Goal: Complete application form

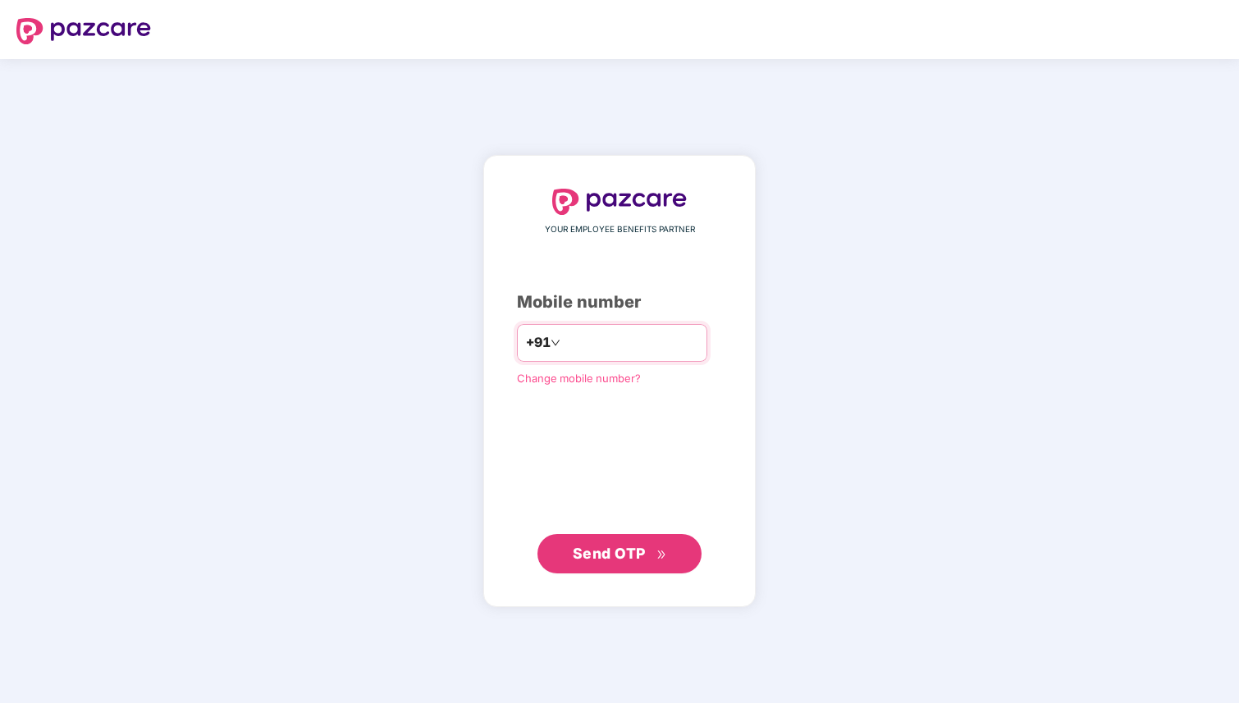
click at [582, 342] on input "number" at bounding box center [631, 343] width 135 height 26
type input "**********"
click at [575, 559] on span "Send OTP" at bounding box center [609, 553] width 73 height 17
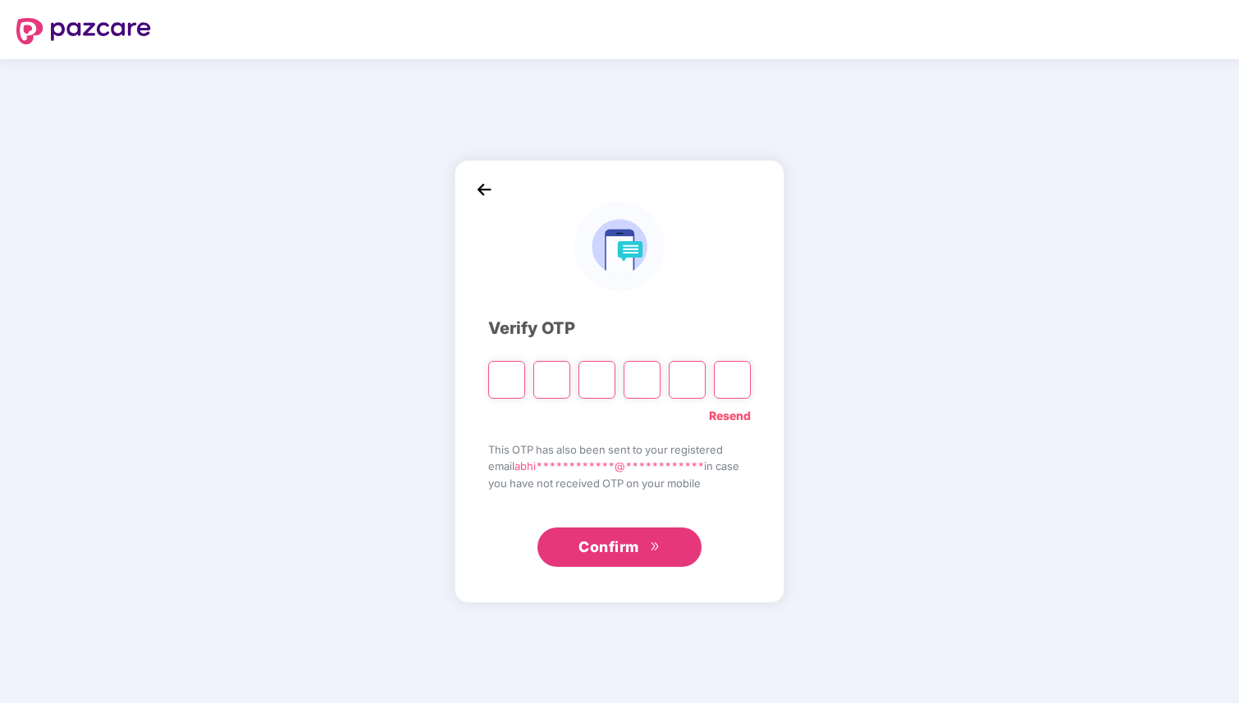
type input "*"
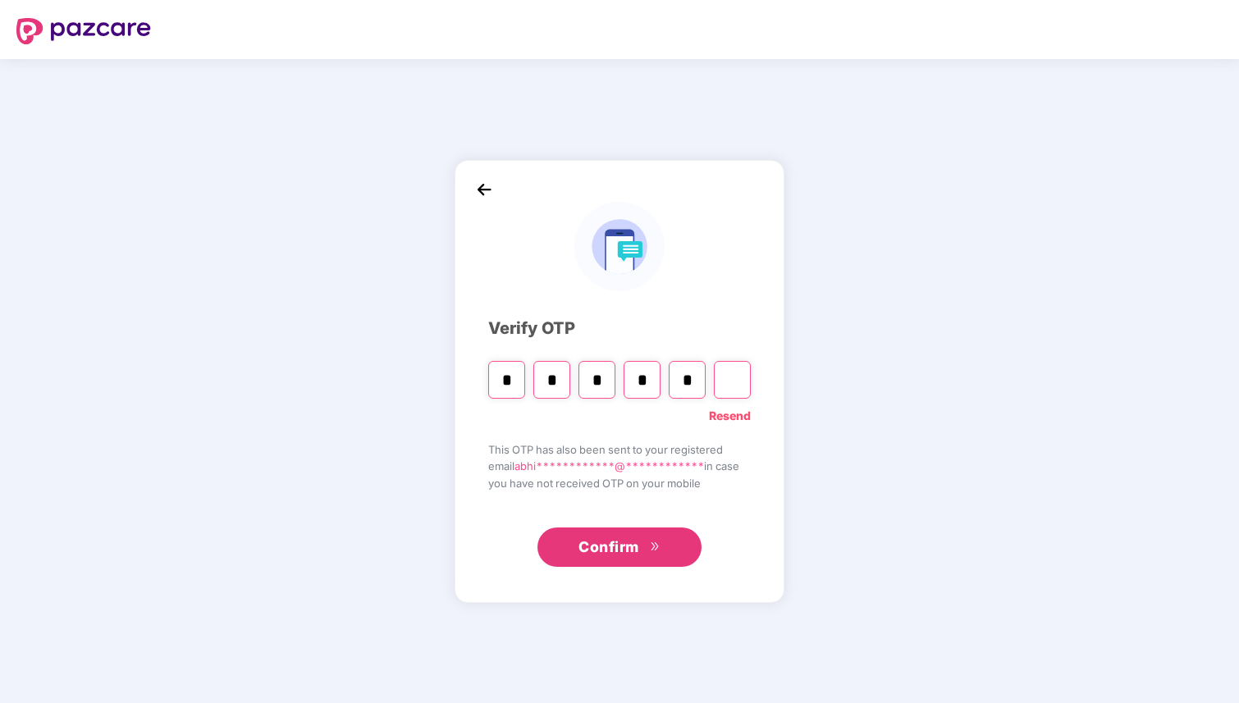
type input "*"
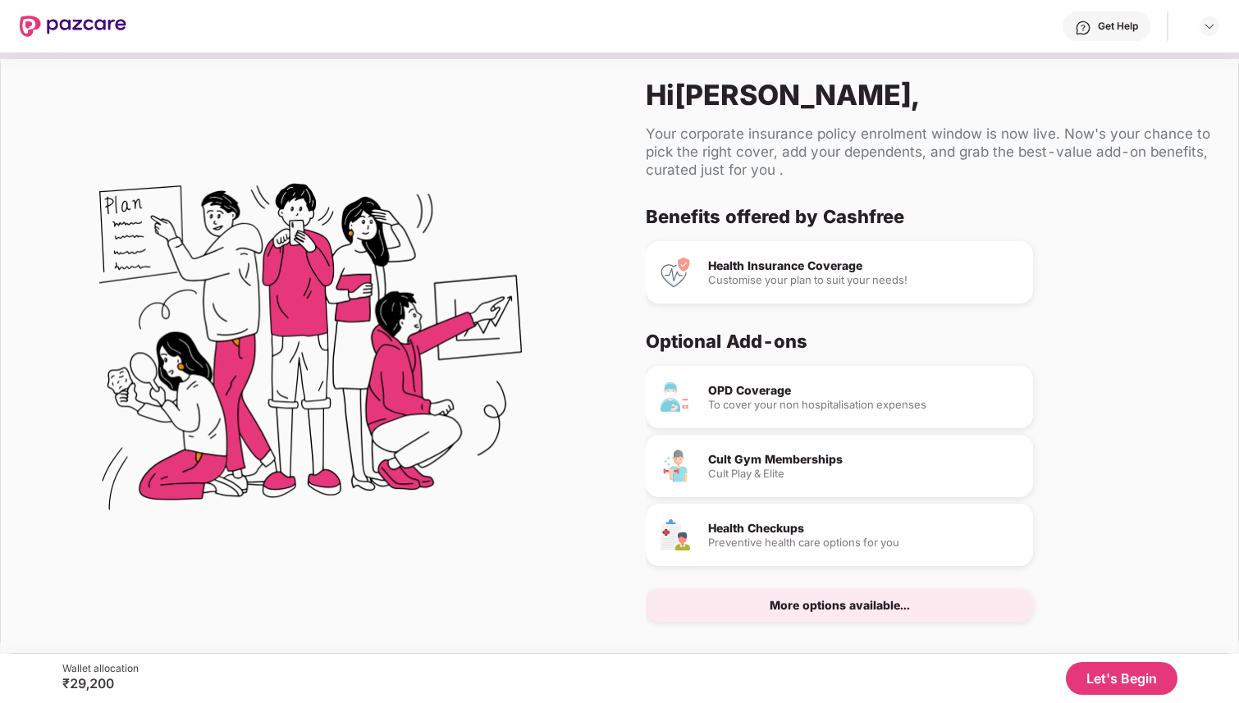
scroll to position [21, 0]
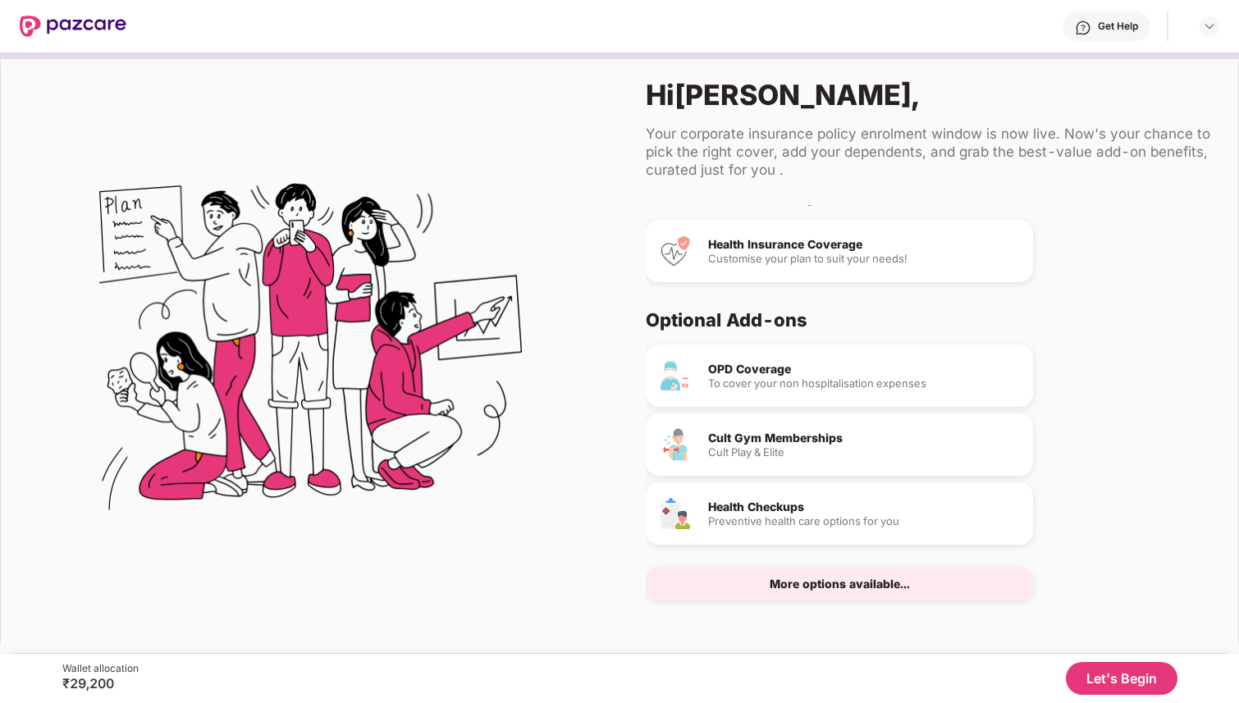
click at [1134, 678] on button "Let's Begin" at bounding box center [1122, 678] width 112 height 33
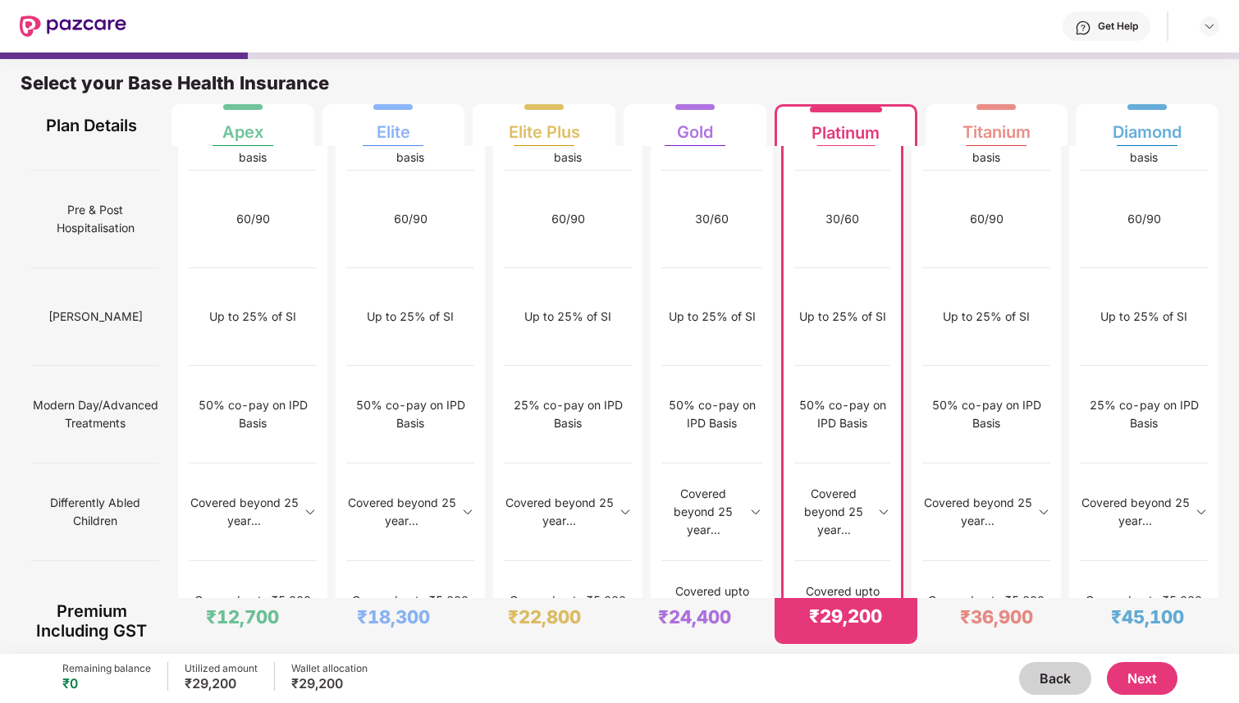
scroll to position [8, 0]
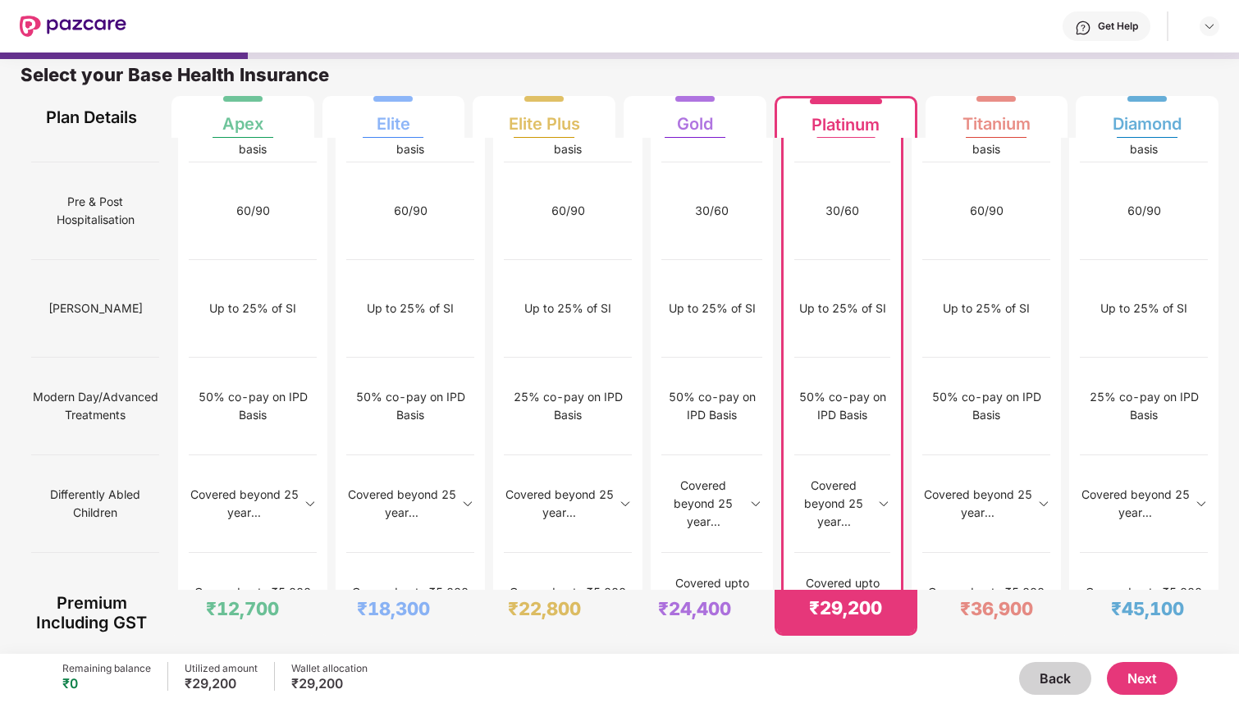
click at [890, 497] on img at bounding box center [883, 503] width 13 height 13
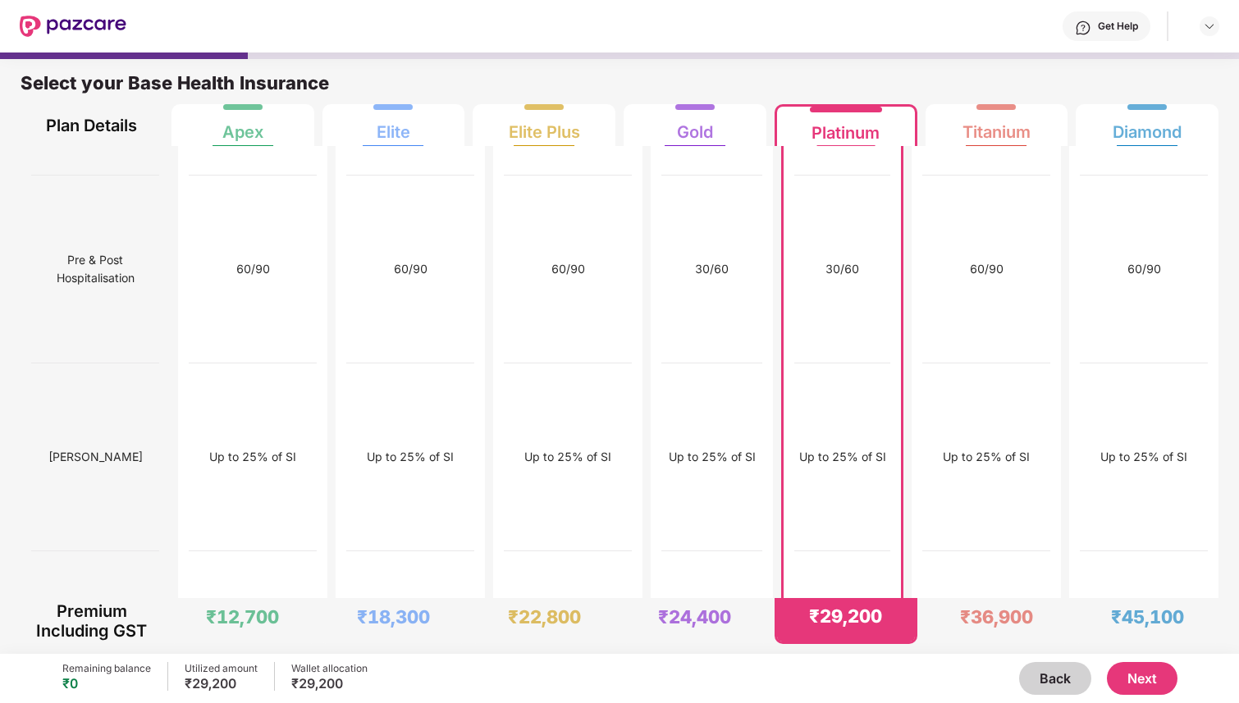
scroll to position [2978, 0]
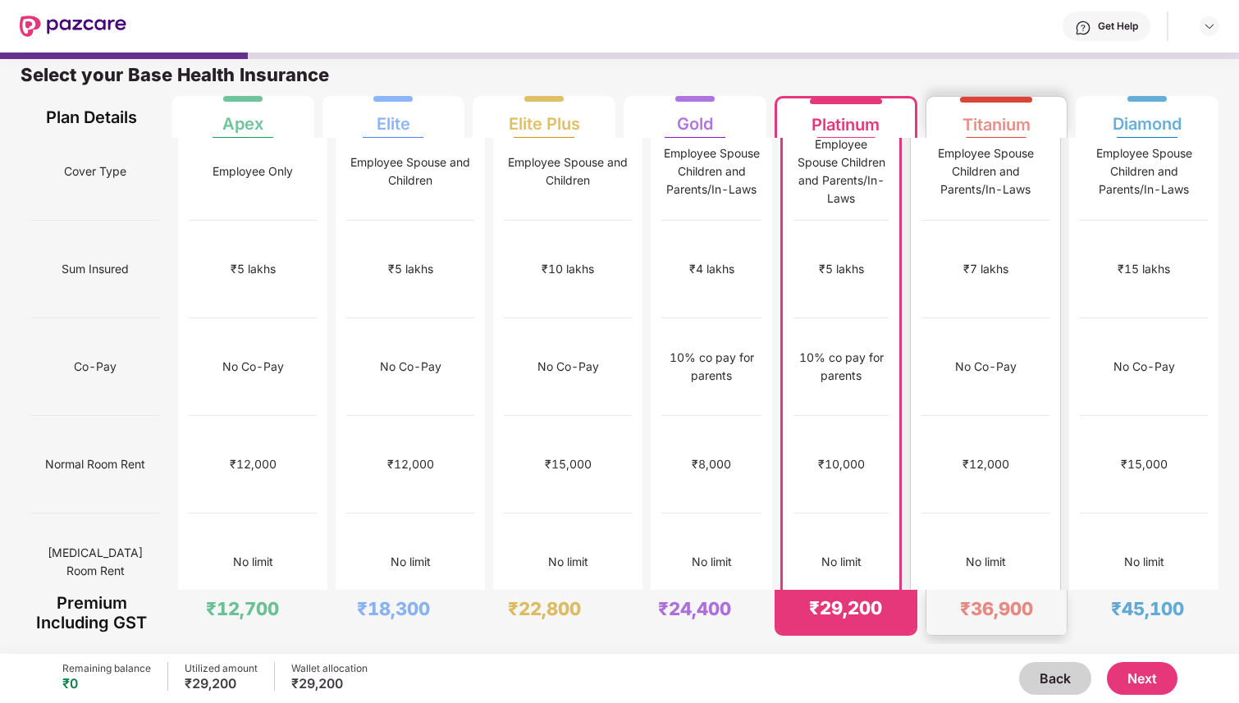
scroll to position [0, 0]
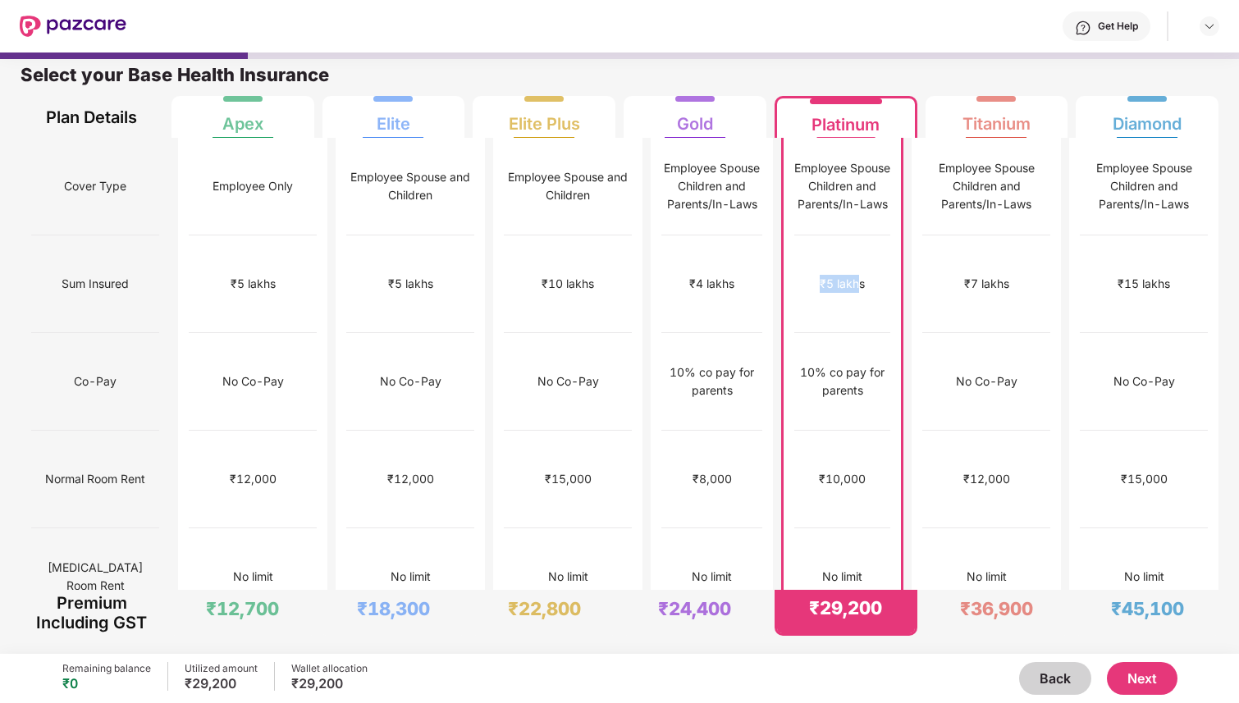
drag, startPoint x: 819, startPoint y: 255, endPoint x: 862, endPoint y: 251, distance: 42.9
click at [862, 252] on div "₹5 lakhs" at bounding box center [842, 284] width 96 height 98
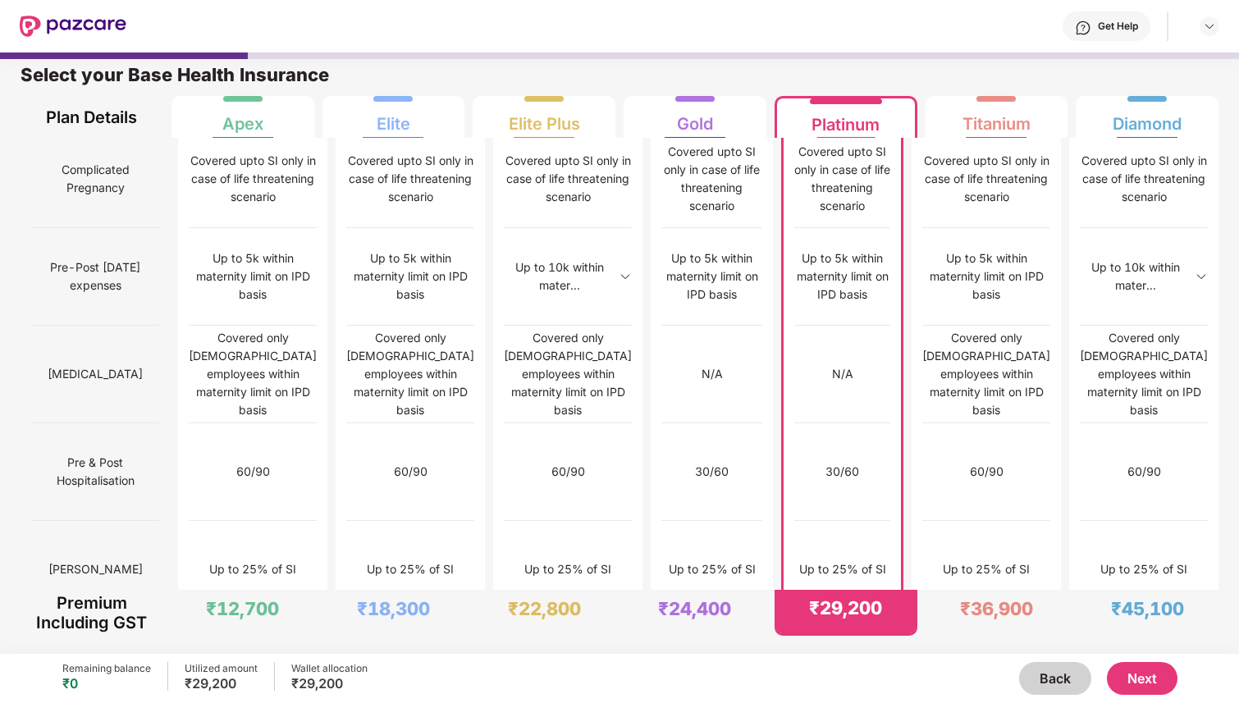
scroll to position [1537, 0]
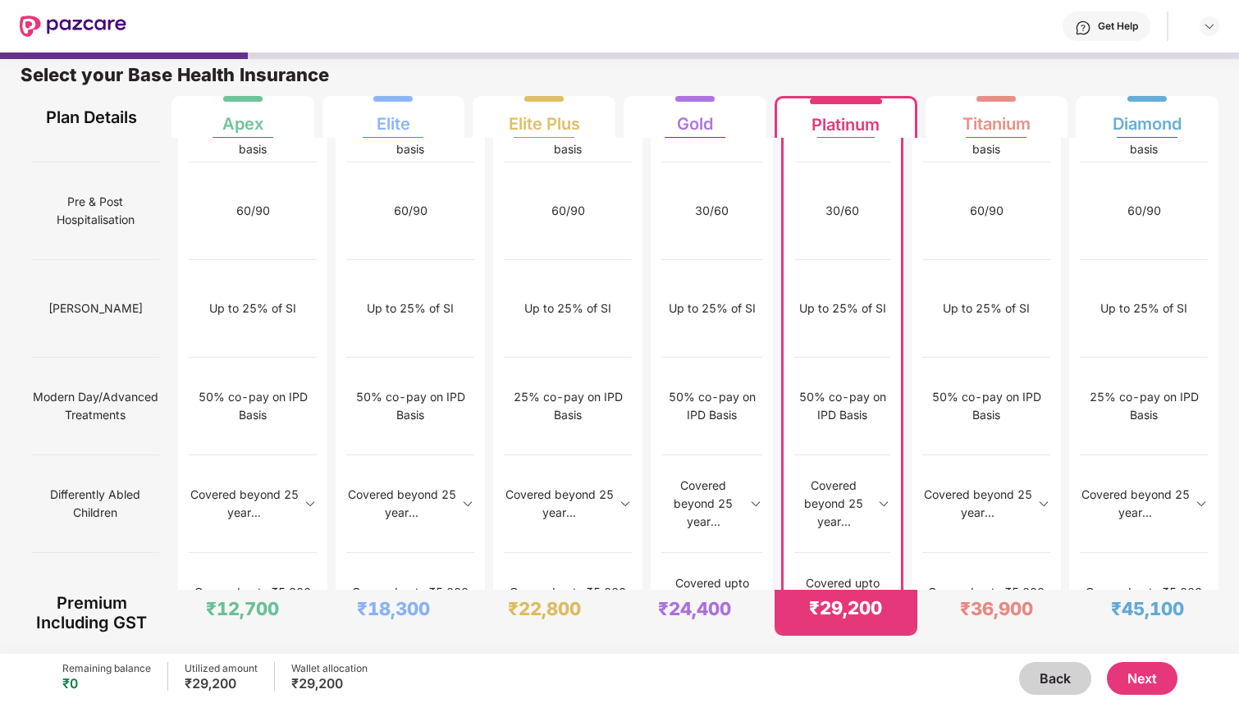
click at [1121, 673] on button "Next" at bounding box center [1142, 678] width 71 height 33
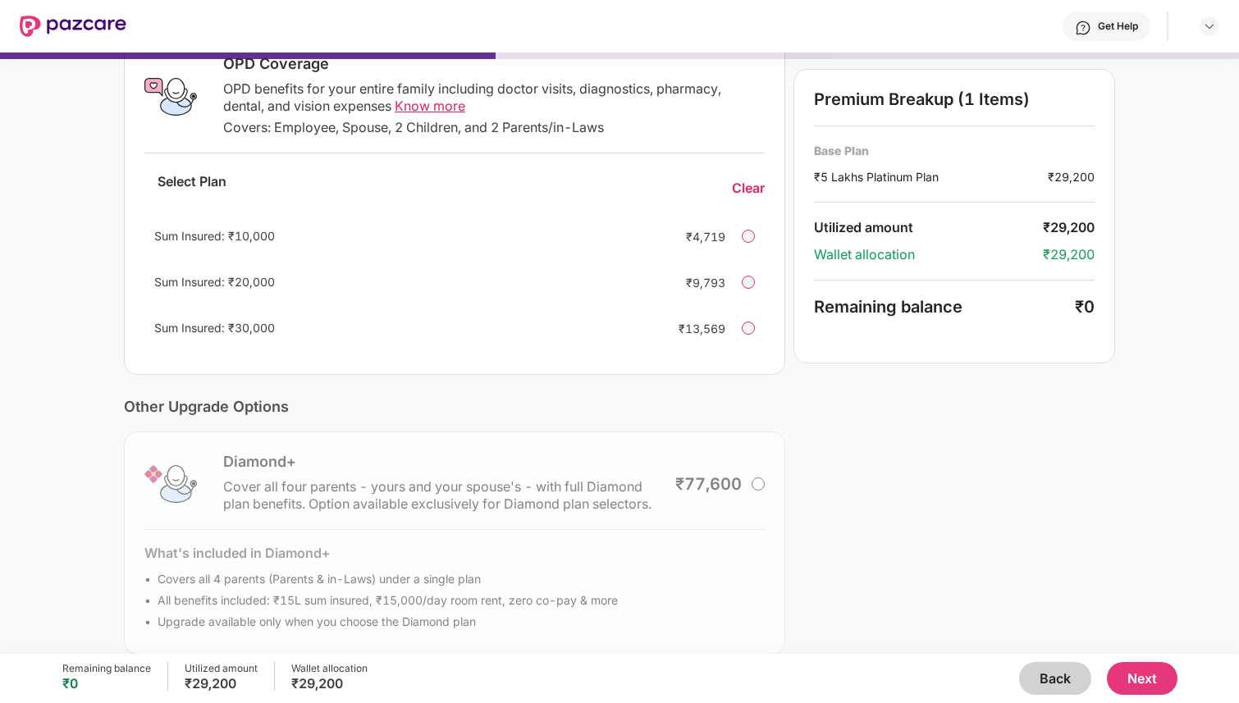
scroll to position [304, 0]
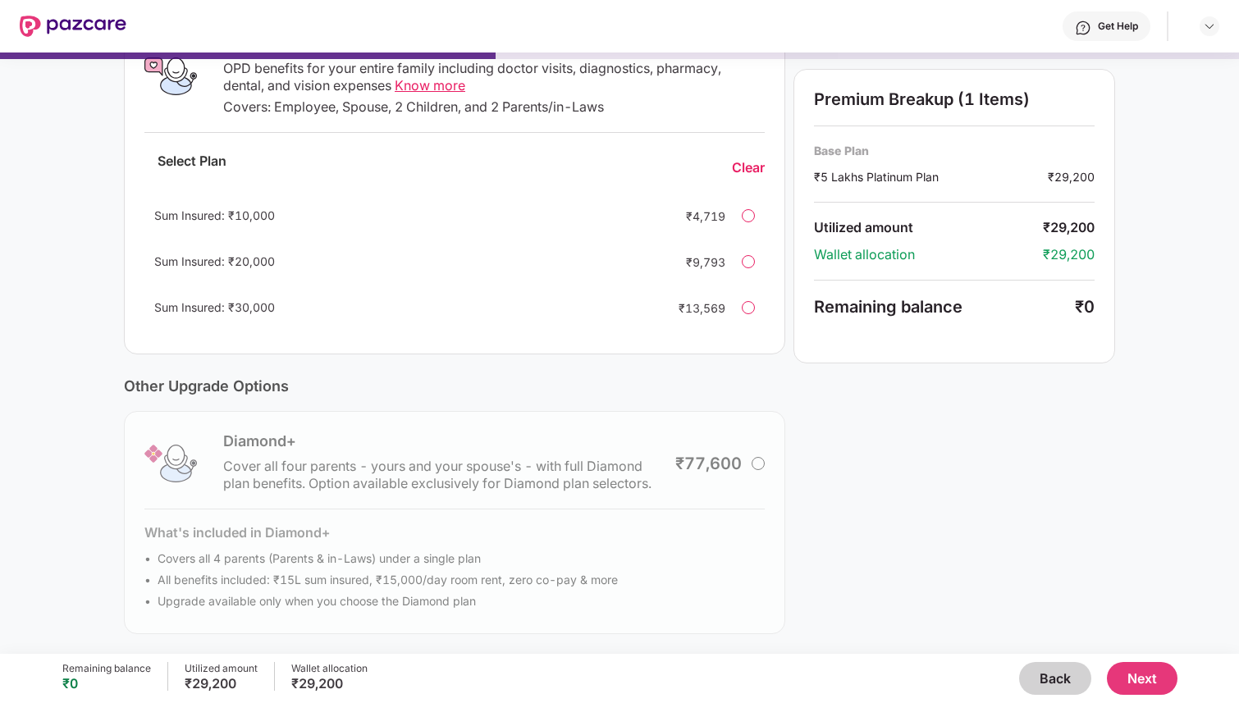
click at [757, 464] on div "Diamond+ Cover all four parents - yours and your spouse's - with full Diamond p…" at bounding box center [454, 522] width 661 height 223
click at [748, 465] on div "Diamond+ Cover all four parents - yours and your spouse's - with full Diamond p…" at bounding box center [454, 522] width 661 height 223
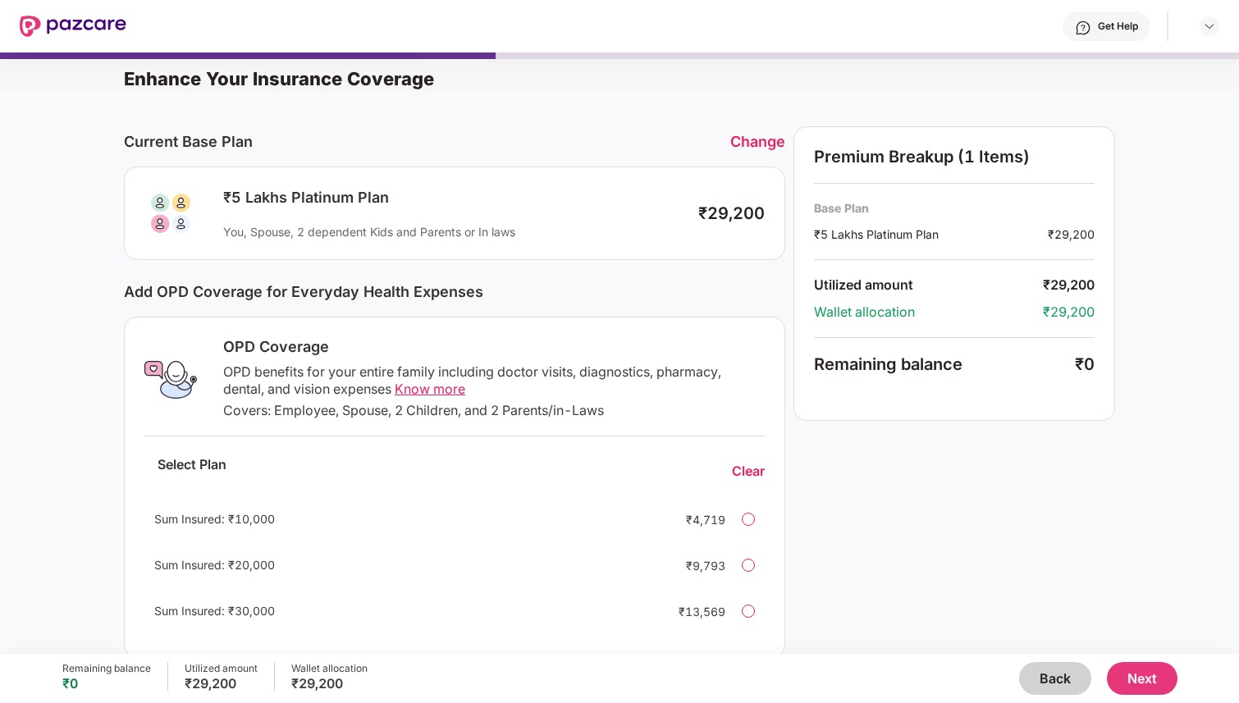
scroll to position [2, 0]
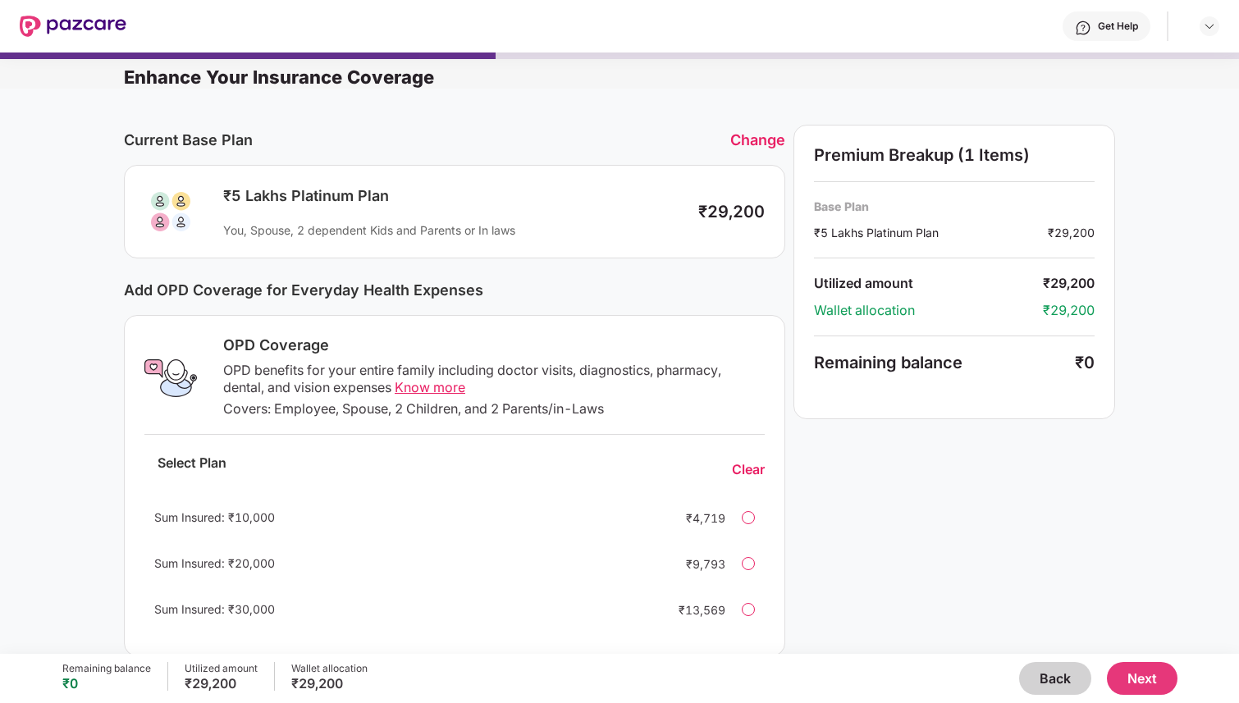
click at [1065, 680] on button "Back" at bounding box center [1055, 678] width 72 height 33
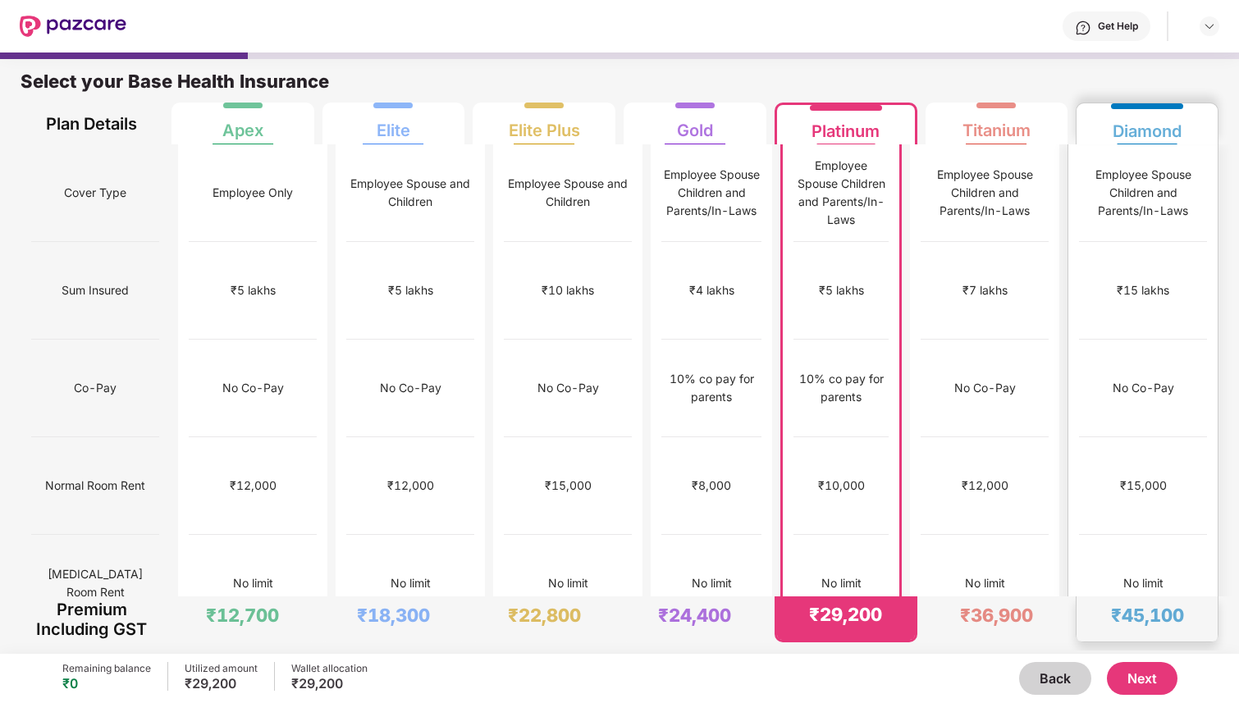
click at [1131, 211] on div "Employee Spouse Children and Parents/In-Laws" at bounding box center [1143, 193] width 128 height 98
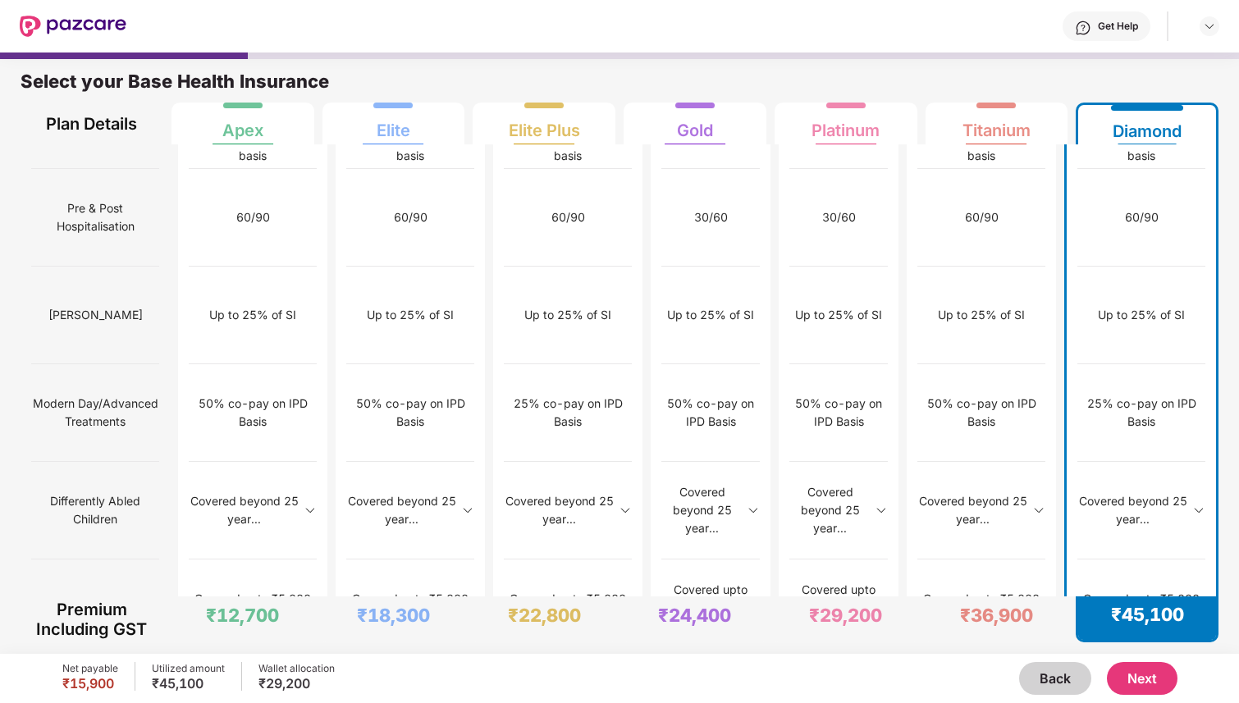
scroll to position [8, 0]
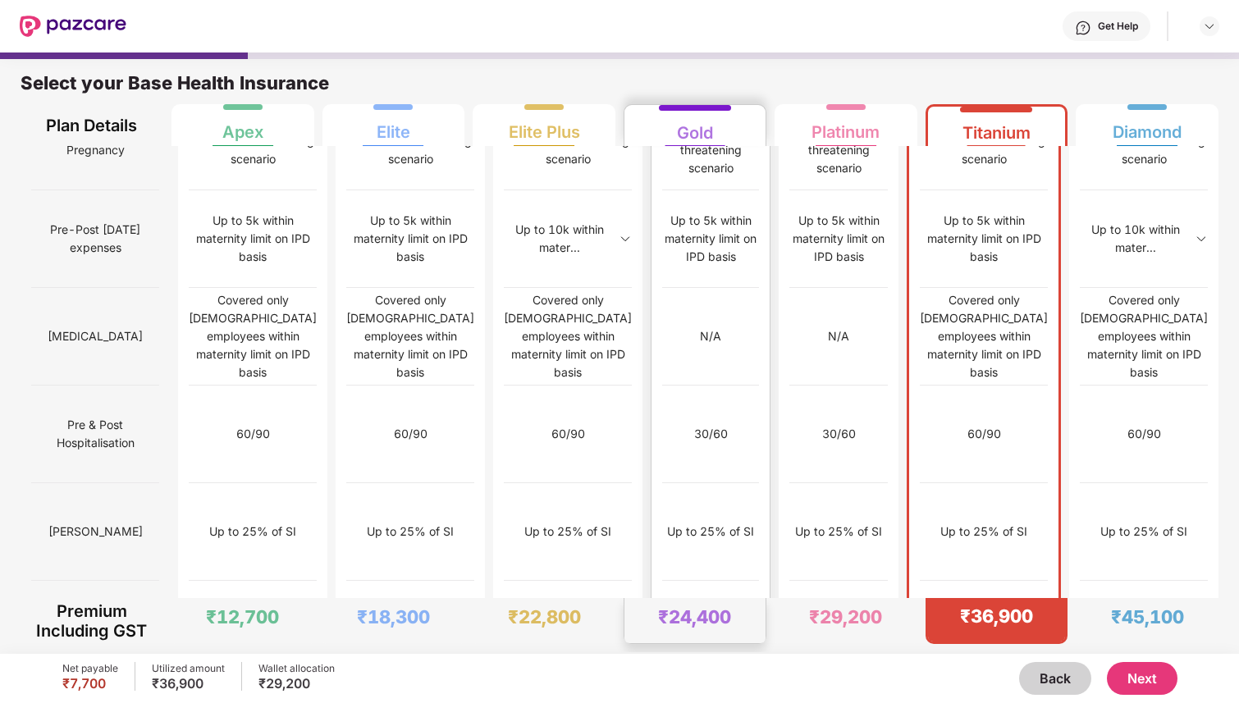
scroll to position [1537, 0]
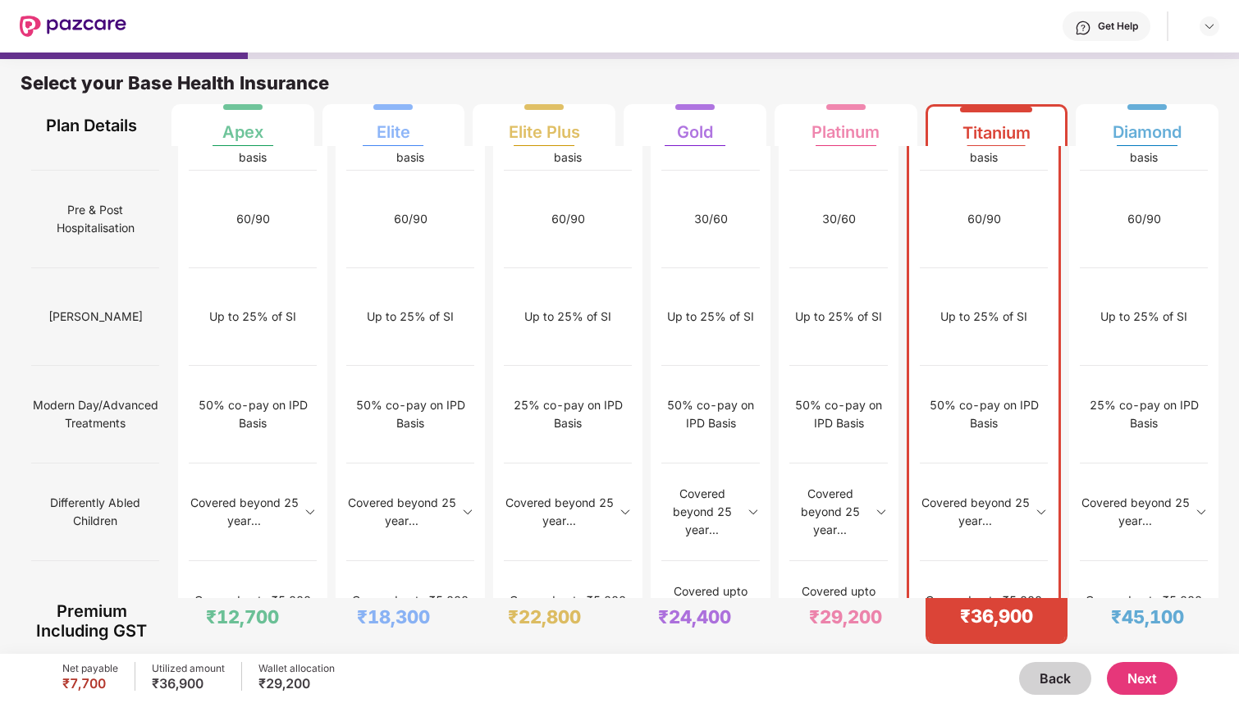
click at [75, 691] on span "[MEDICAL_DATA]" at bounding box center [95, 706] width 95 height 31
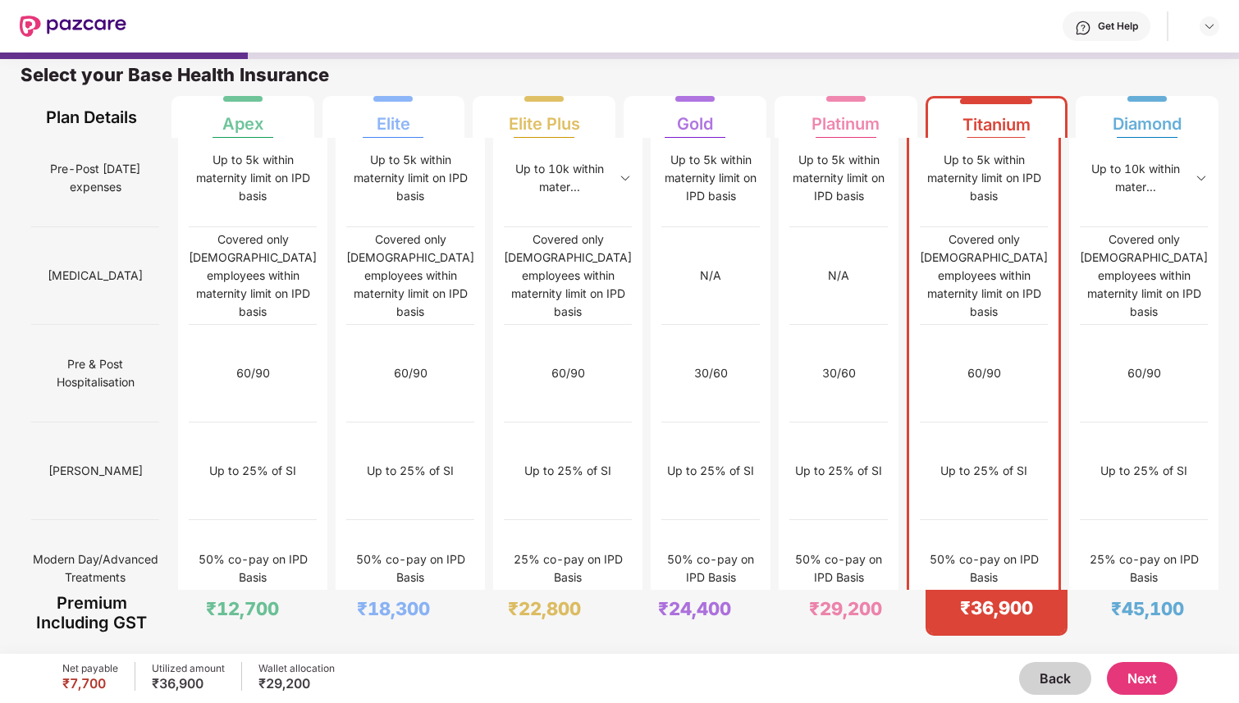
scroll to position [1347, 0]
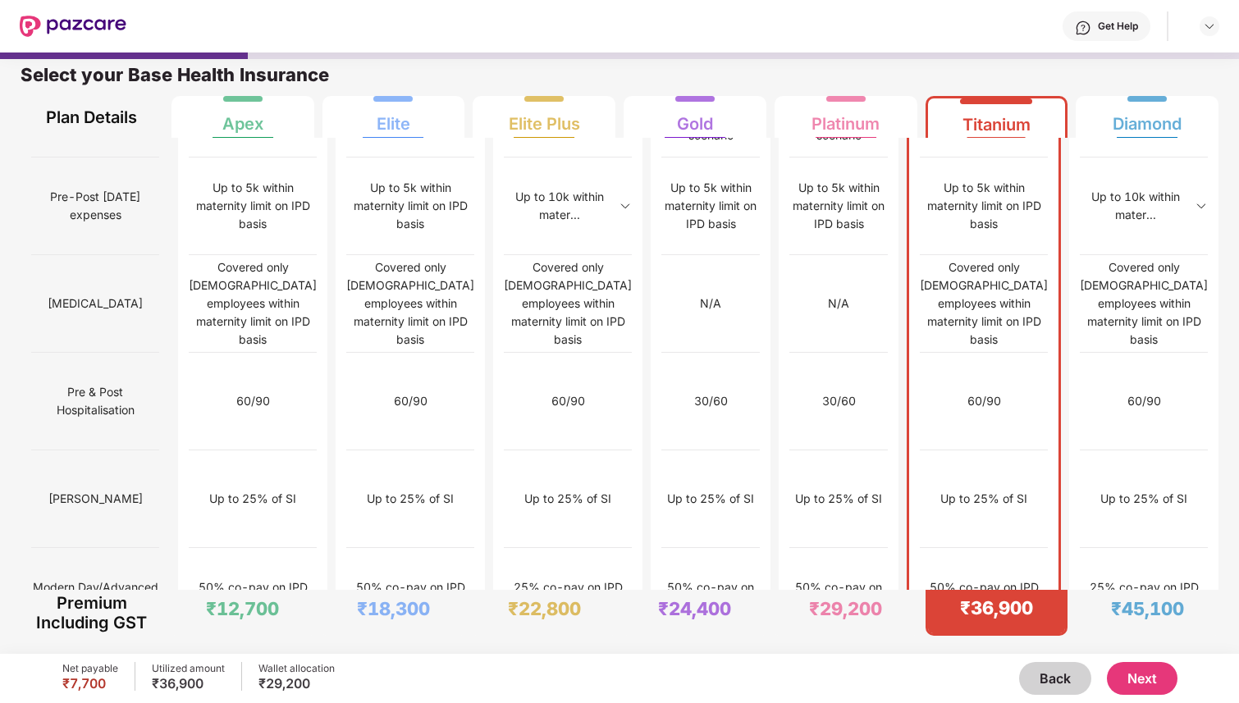
click at [1048, 687] on img at bounding box center [1040, 693] width 13 height 13
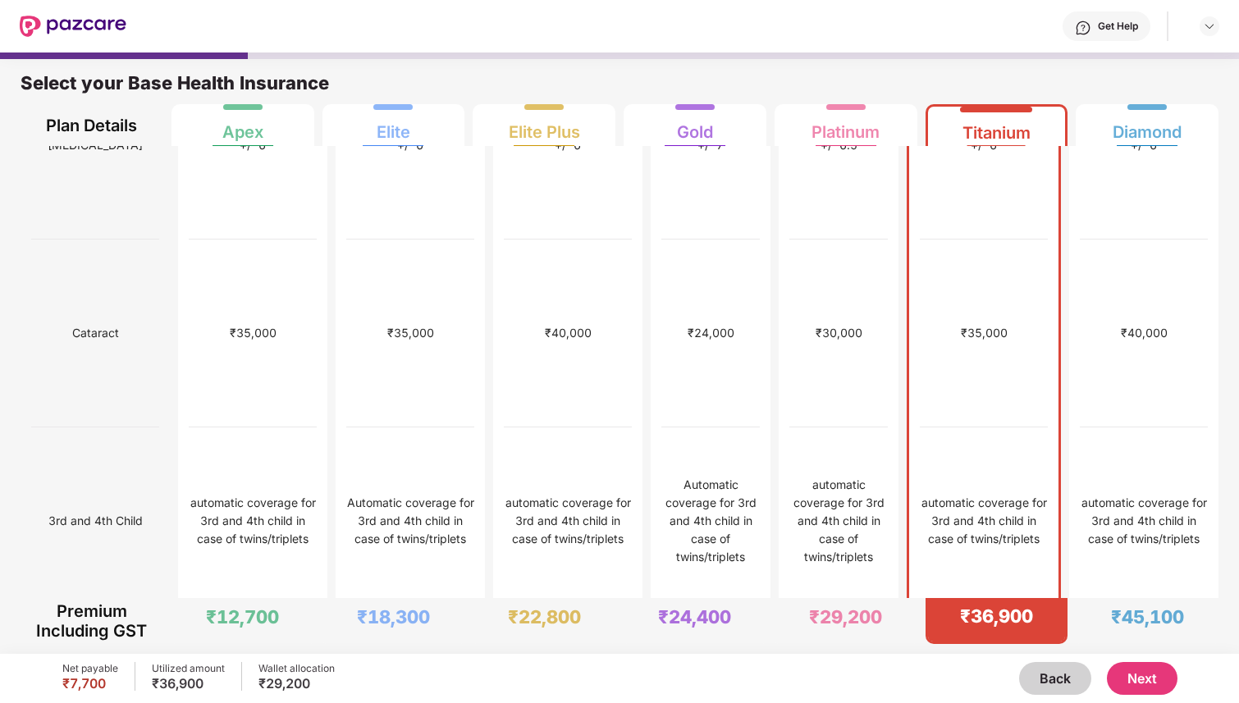
scroll to position [1586, 0]
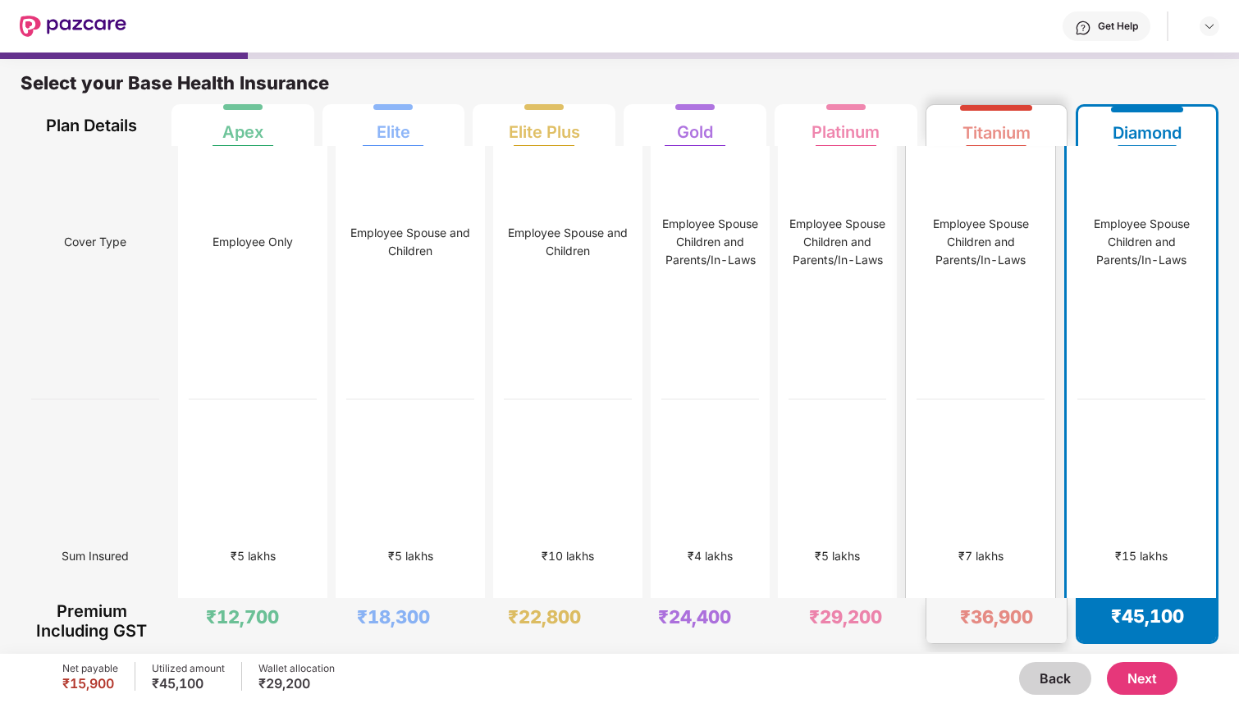
scroll to position [0, 0]
